Goal: Task Accomplishment & Management: Manage account settings

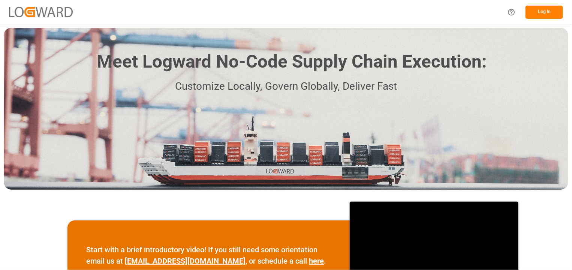
click at [548, 8] on button "Log In" at bounding box center [544, 12] width 37 height 13
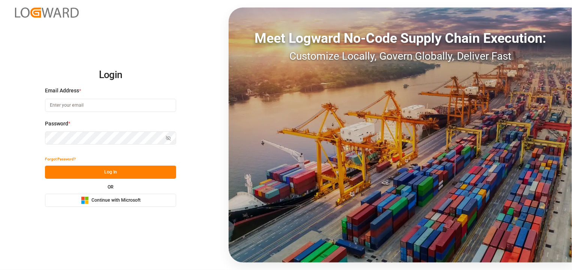
type input "[EMAIL_ADDRESS][PERSON_NAME][DOMAIN_NAME]"
click at [112, 169] on button "Log In" at bounding box center [110, 171] width 131 height 13
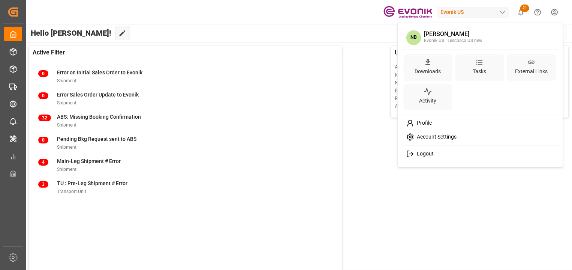
click at [551, 12] on html "Created by potrace 1.15, written by [PERSON_NAME] [DATE]-[DATE] Created by potr…" at bounding box center [286, 135] width 572 height 270
click at [439, 153] on div "Logout" at bounding box center [481, 154] width 154 height 14
